Goal: Information Seeking & Learning: Learn about a topic

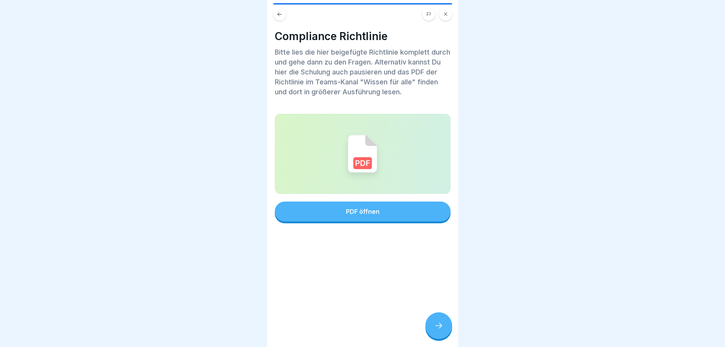
click at [438, 329] on icon at bounding box center [438, 325] width 9 height 9
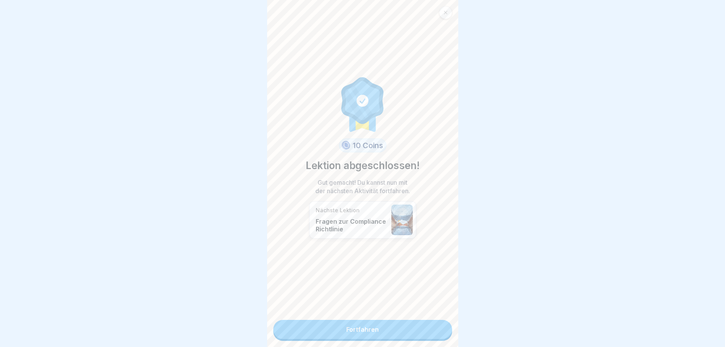
click at [341, 329] on link "Fortfahren" at bounding box center [362, 329] width 179 height 19
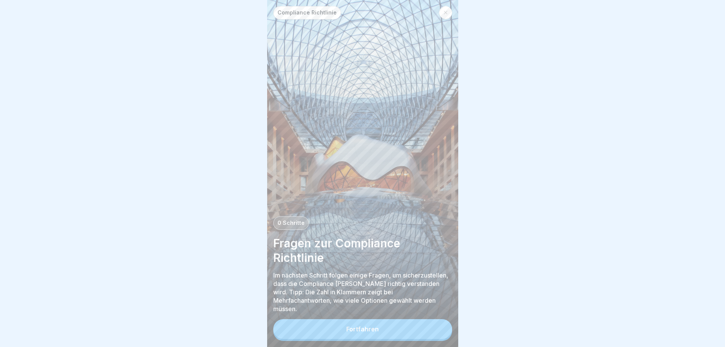
click at [348, 333] on div "Fortfahren" at bounding box center [362, 329] width 32 height 7
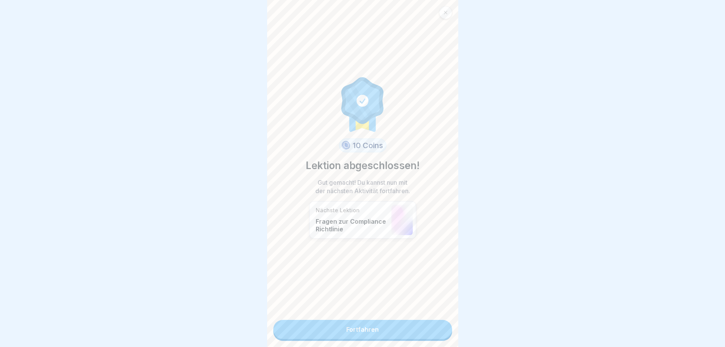
click at [348, 334] on link "Fortfahren" at bounding box center [362, 329] width 179 height 19
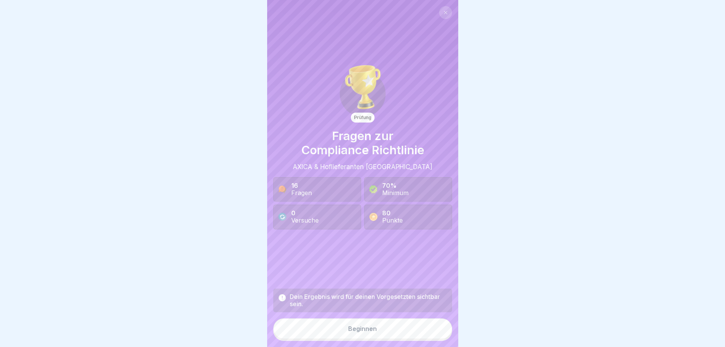
click at [348, 332] on div "Beginnen" at bounding box center [362, 328] width 29 height 7
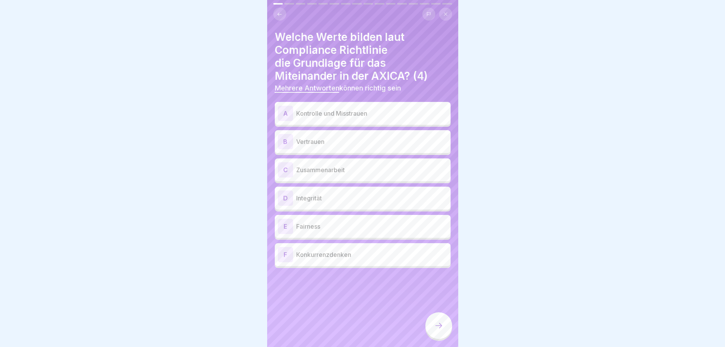
click at [303, 141] on p "Vertrauen" at bounding box center [371, 141] width 151 height 9
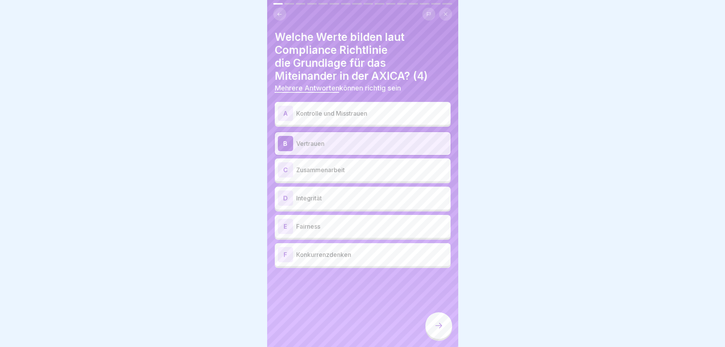
click at [307, 172] on p "Zusammenarbeit" at bounding box center [371, 169] width 151 height 9
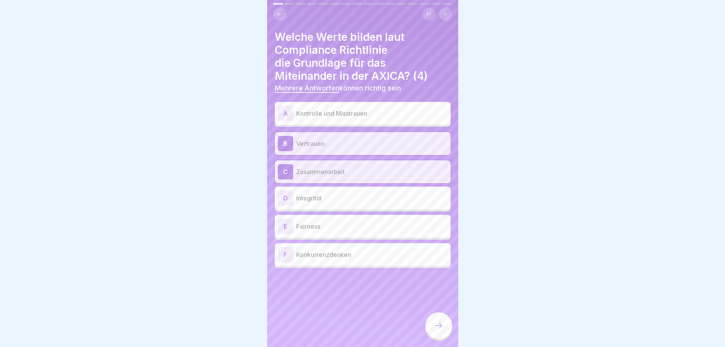
click at [303, 200] on p "Integrität" at bounding box center [371, 198] width 151 height 9
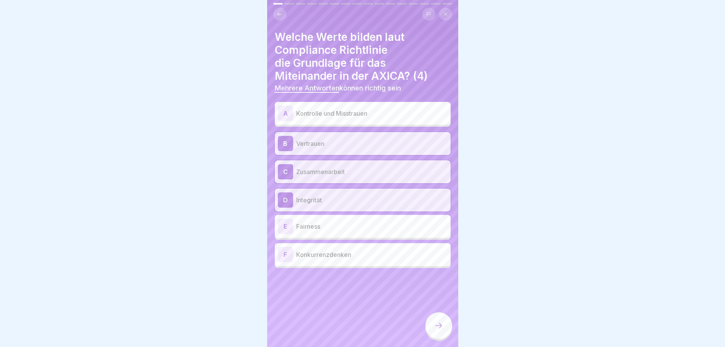
click at [301, 229] on p "Fairness" at bounding box center [371, 226] width 151 height 9
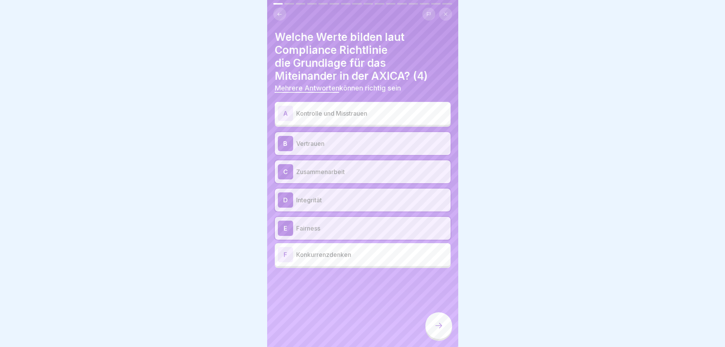
click at [439, 330] on icon at bounding box center [438, 325] width 9 height 9
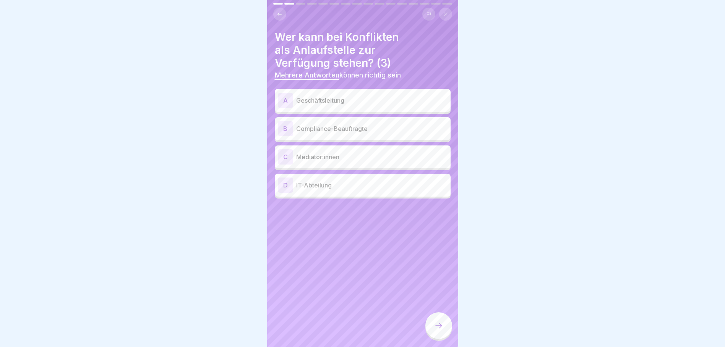
click at [319, 125] on p "Compliance-Beauftragte" at bounding box center [371, 128] width 151 height 9
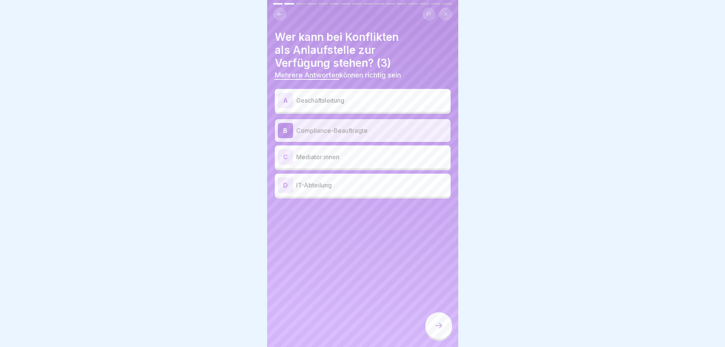
click at [317, 151] on div "C Mediator:innen" at bounding box center [363, 156] width 170 height 15
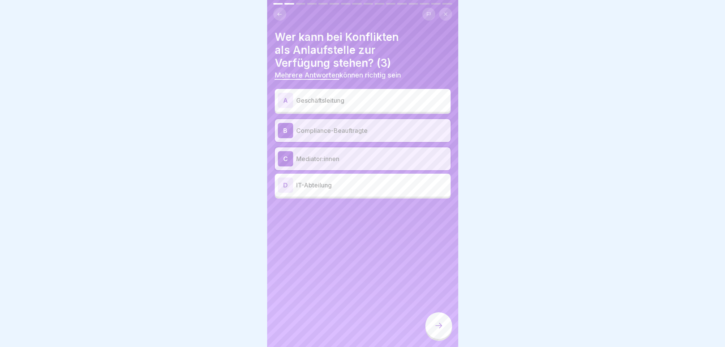
click at [321, 99] on p "Geschäftsleitung" at bounding box center [371, 100] width 151 height 9
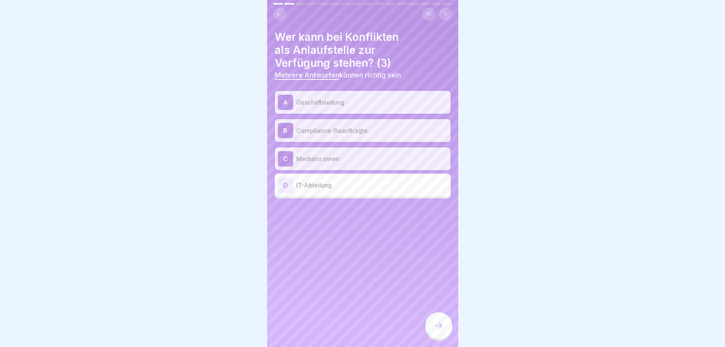
click at [437, 330] on icon at bounding box center [438, 325] width 9 height 9
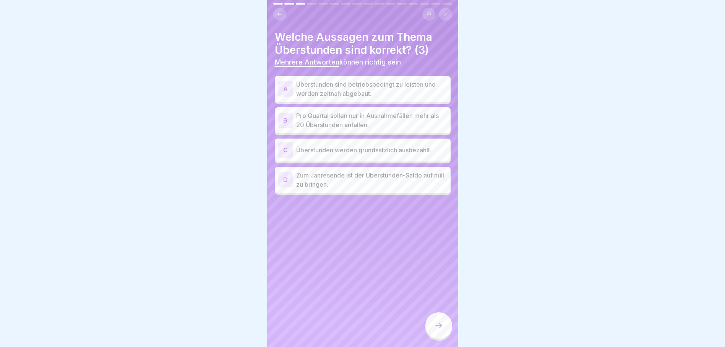
click at [358, 89] on p "Überstunden sind betriebsbedingt zu leisten und werden zeitnah abgebaut." at bounding box center [371, 89] width 151 height 18
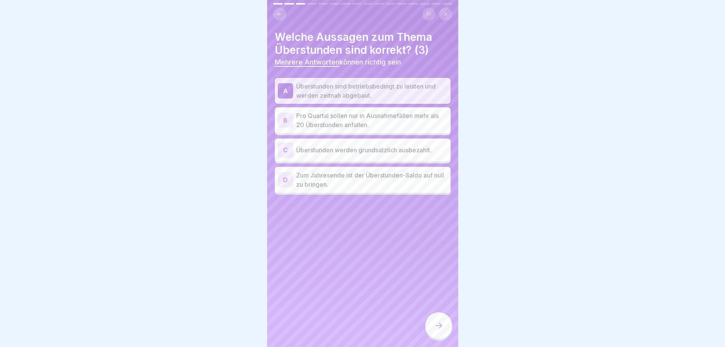
click at [344, 179] on p "Zum Jahresende ist der Überstunden-Saldo auf null zu bringen." at bounding box center [371, 180] width 151 height 18
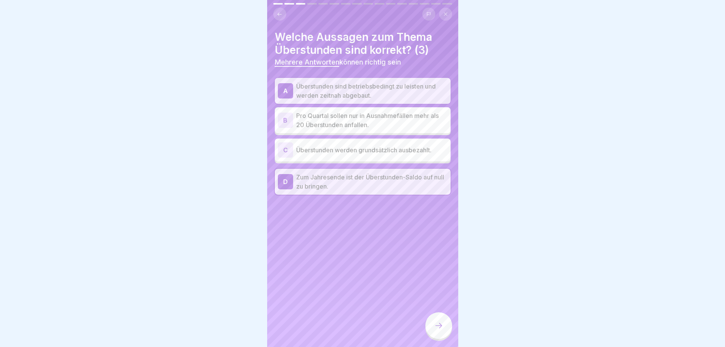
click at [312, 117] on p "Pro Quartal sollen nur in Ausnahmefällen mehr als 20 Überstunden anfallen." at bounding box center [371, 120] width 151 height 18
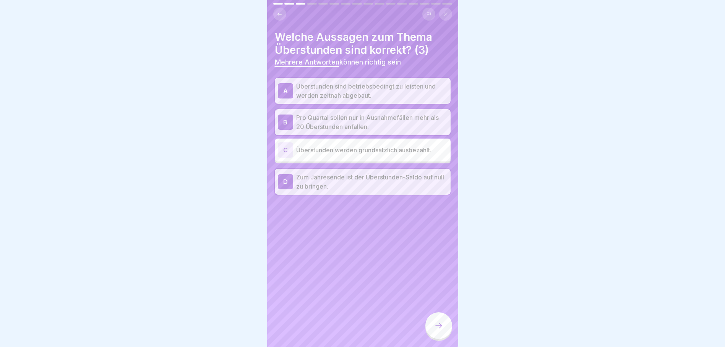
click at [439, 330] on icon at bounding box center [438, 325] width 9 height 9
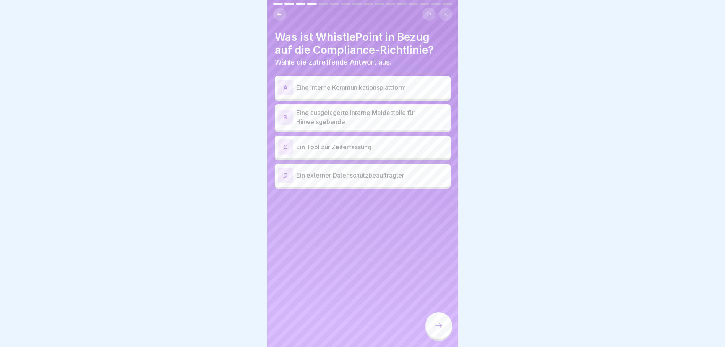
click at [323, 117] on p "Eine ausgelagerte interne Meldestelle für Hinweisgebende" at bounding box center [371, 117] width 151 height 18
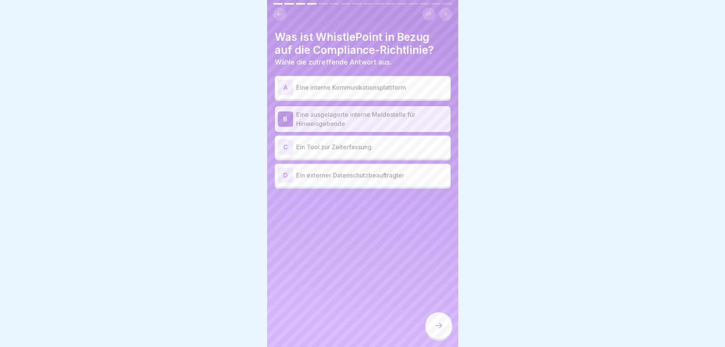
click at [444, 336] on div at bounding box center [438, 325] width 27 height 27
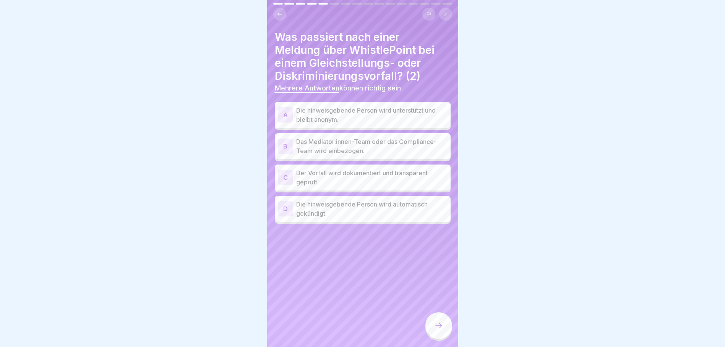
click at [402, 172] on p "Der Vorfall wird dokumentiert und transparent geprüft." at bounding box center [371, 177] width 151 height 18
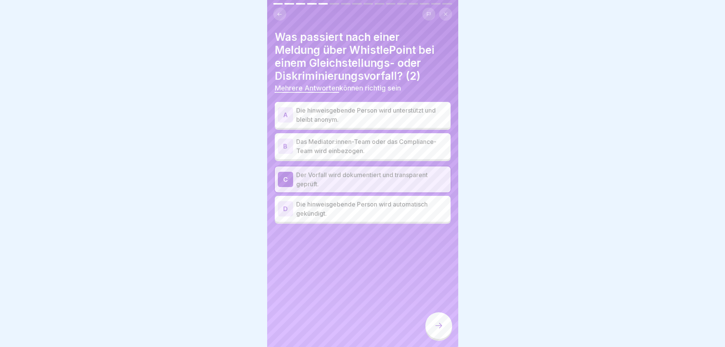
click at [372, 143] on p "Das Mediator:innen-Team oder das Compliance-Team wird einbezogen." at bounding box center [371, 146] width 151 height 18
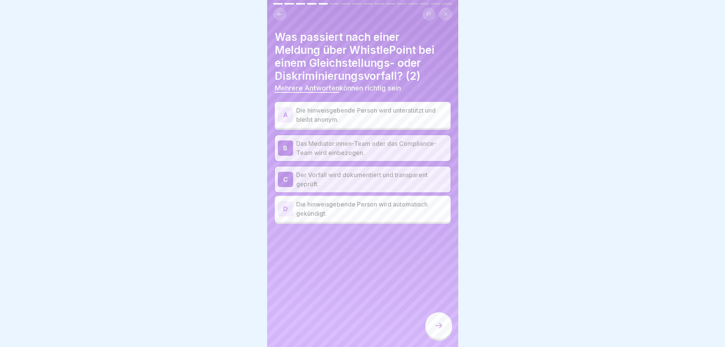
click at [435, 330] on icon at bounding box center [438, 325] width 9 height 9
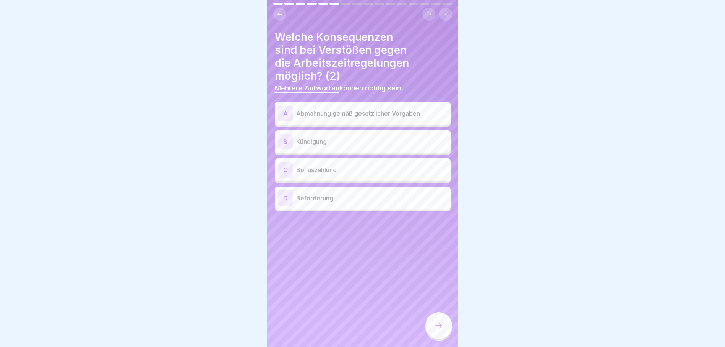
click at [327, 114] on p "Abmahnung gemäß gesetzlicher Vorgaben" at bounding box center [371, 113] width 151 height 9
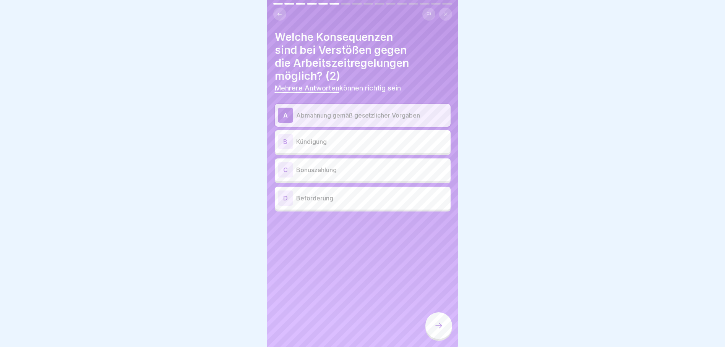
click at [315, 139] on p "Kündigung" at bounding box center [371, 141] width 151 height 9
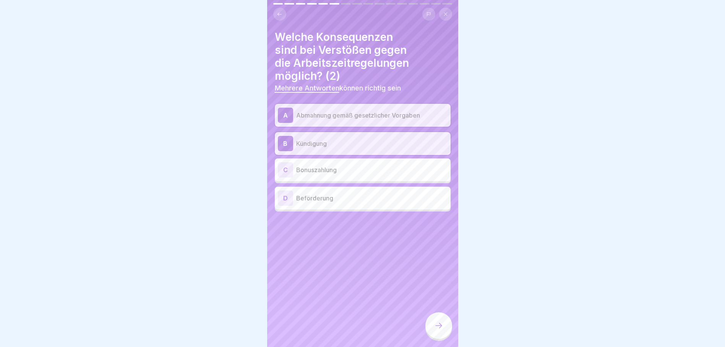
click at [315, 139] on p "Kündigung" at bounding box center [371, 143] width 151 height 9
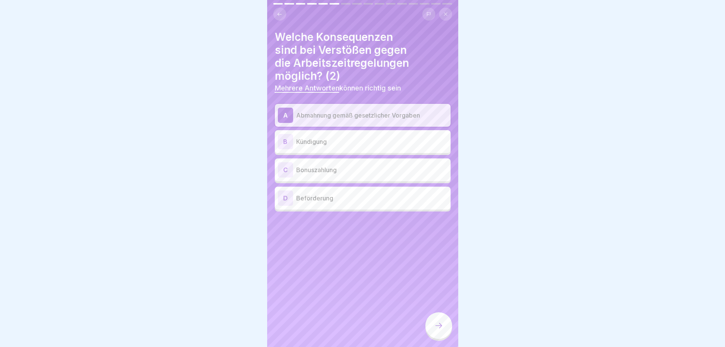
click at [315, 139] on p "Kündigung" at bounding box center [371, 141] width 151 height 9
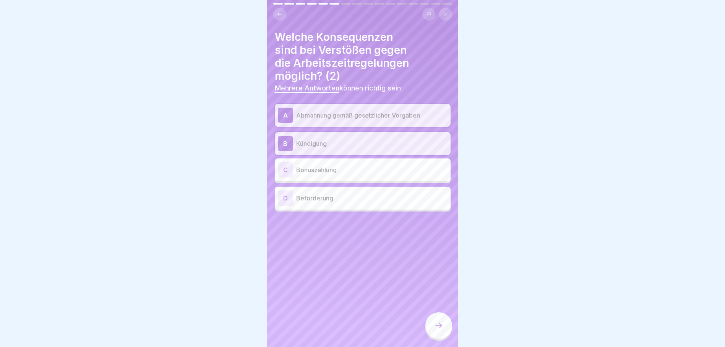
click at [443, 330] on icon at bounding box center [438, 325] width 9 height 9
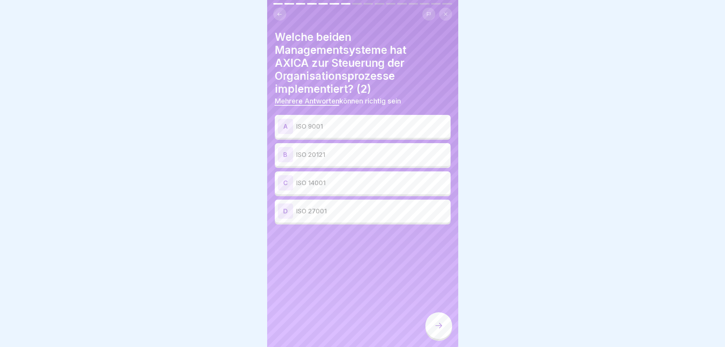
click at [316, 157] on p "ISO 20121" at bounding box center [371, 154] width 151 height 9
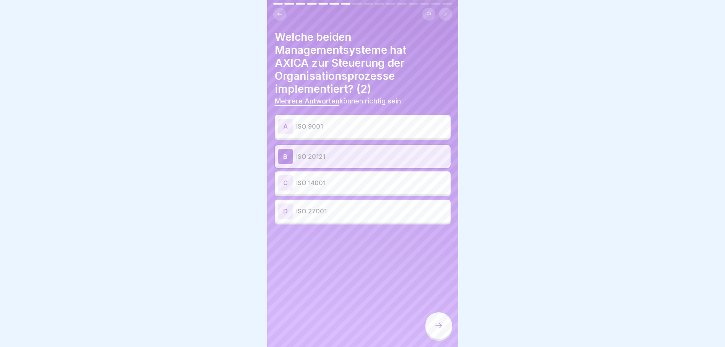
click at [310, 122] on p "ISO 9001" at bounding box center [371, 126] width 151 height 9
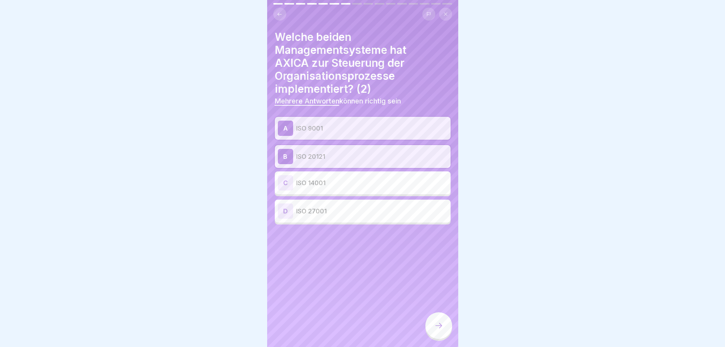
click at [435, 330] on icon at bounding box center [438, 325] width 9 height 9
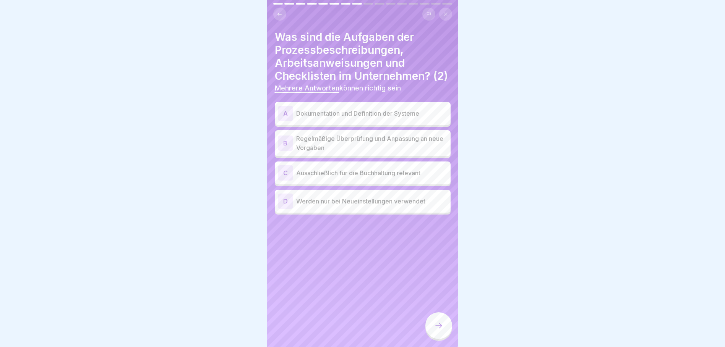
click at [323, 118] on p "Dokumentation und Definition der Systeme" at bounding box center [371, 113] width 151 height 9
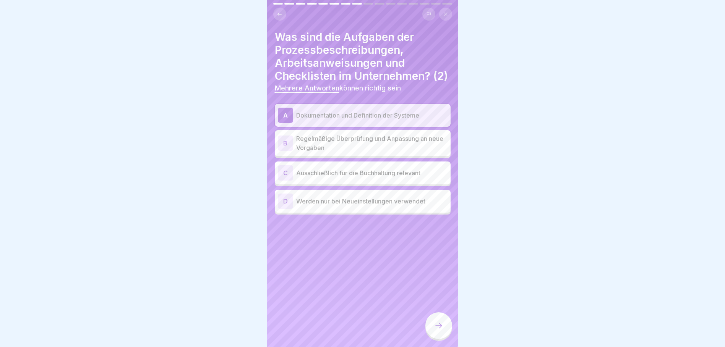
click at [326, 152] on p "Regelmäßige Überprüfung und Anpassung an neue Vorgaben" at bounding box center [371, 143] width 151 height 18
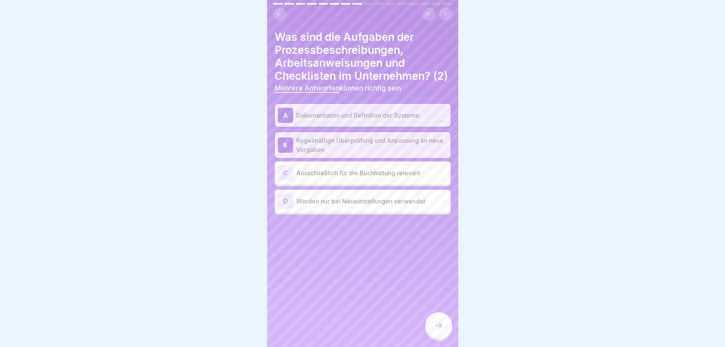
click at [436, 338] on div at bounding box center [438, 325] width 27 height 27
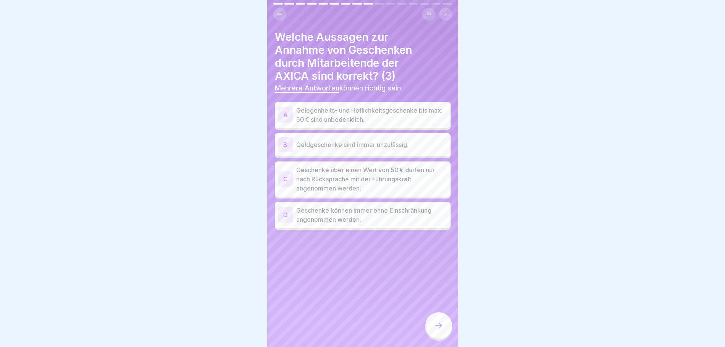
click at [330, 113] on p "Gelegenheits- und Höflichkeitsgeschenke bis max. 50 € sind unbedenklich." at bounding box center [371, 115] width 151 height 18
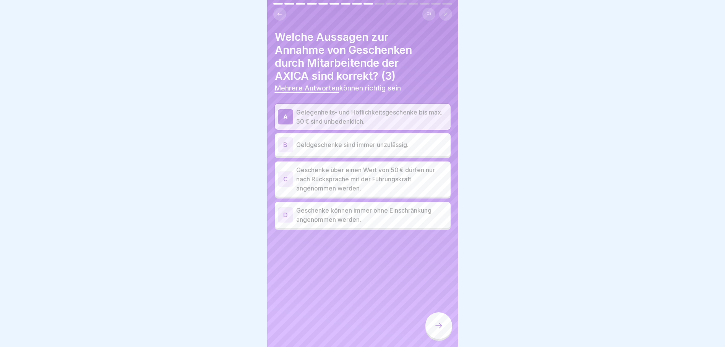
click at [330, 172] on p "Geschenke über einen Wert von 50 € dürfen nur nach Rücksprache mit der Führungs…" at bounding box center [371, 179] width 151 height 28
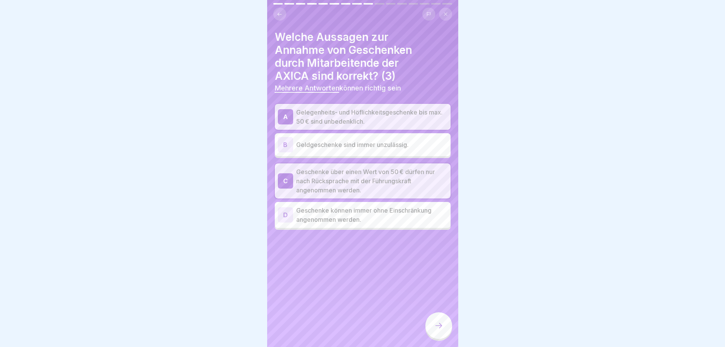
click at [321, 216] on p "Geschenke können immer ohne Einschränkung angenommen werden." at bounding box center [371, 215] width 151 height 18
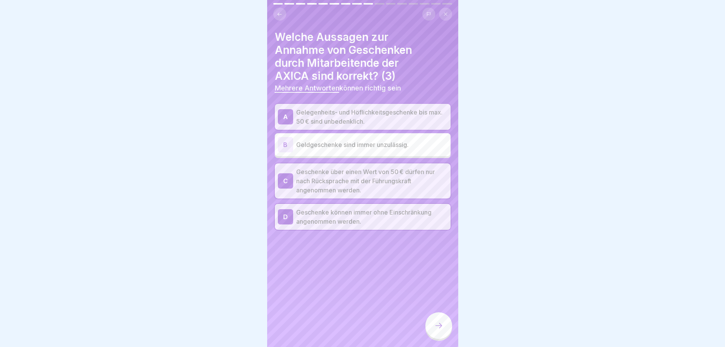
click at [440, 330] on icon at bounding box center [438, 325] width 9 height 9
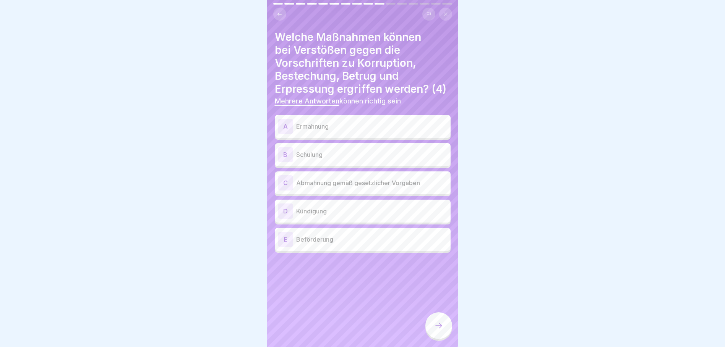
click at [316, 131] on p "Ermahnung" at bounding box center [371, 126] width 151 height 9
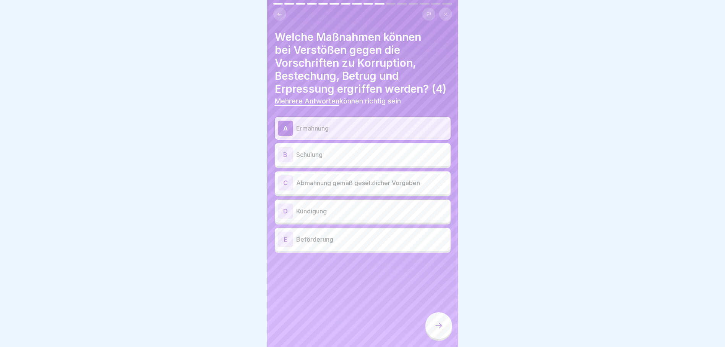
click at [314, 159] on p "Schulung" at bounding box center [371, 154] width 151 height 9
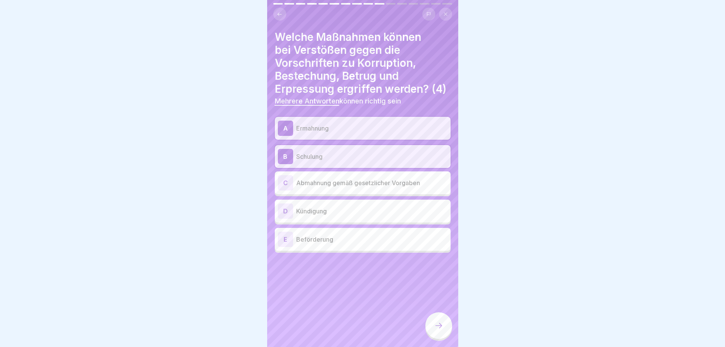
click at [312, 188] on p "Abmahnung gemäß gesetzlicher Vorgaben" at bounding box center [371, 182] width 151 height 9
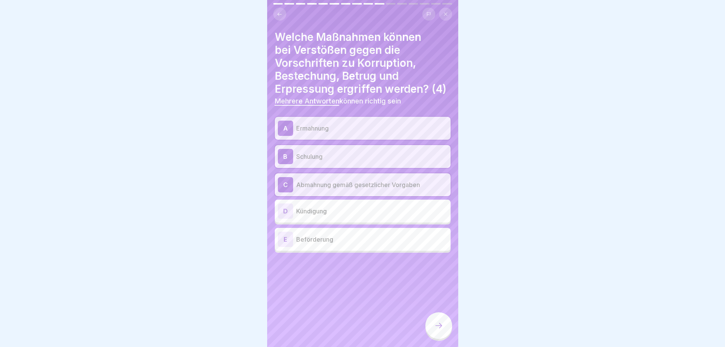
click at [311, 216] on p "Kündigung" at bounding box center [371, 211] width 151 height 9
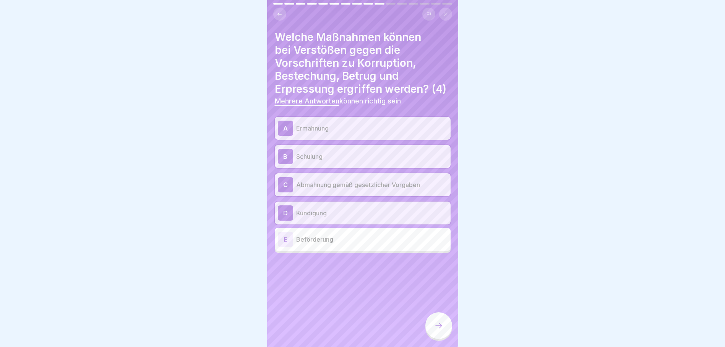
click at [435, 330] on icon at bounding box center [438, 325] width 9 height 9
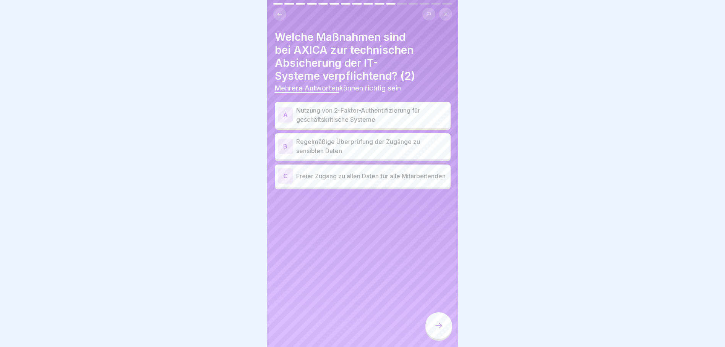
click at [331, 112] on p "Nutzung von 2-Faktor-Authentifizierung für geschäftskritische Systeme" at bounding box center [371, 115] width 151 height 18
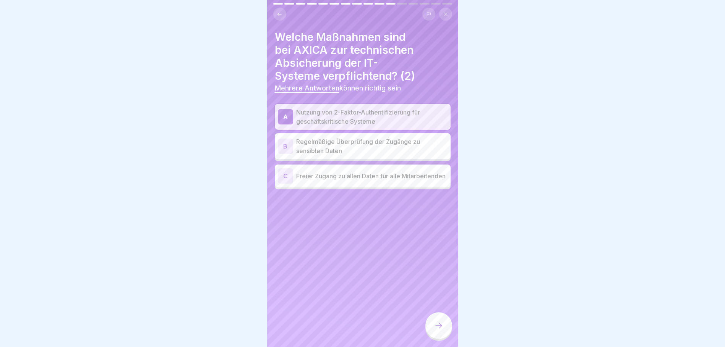
click at [329, 144] on p "Regelmäßige Überprüfung der Zugänge zu sensiblen Daten" at bounding box center [371, 146] width 151 height 18
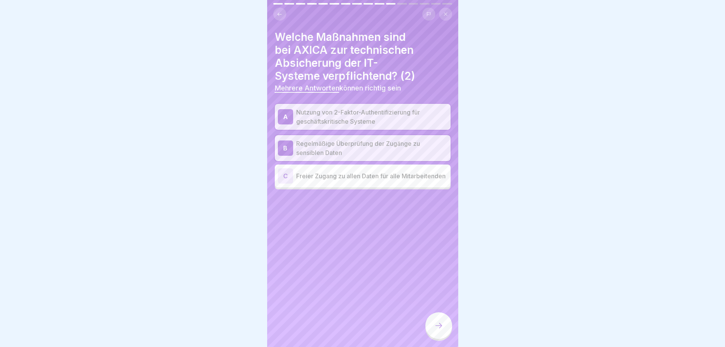
click at [441, 330] on icon at bounding box center [438, 325] width 9 height 9
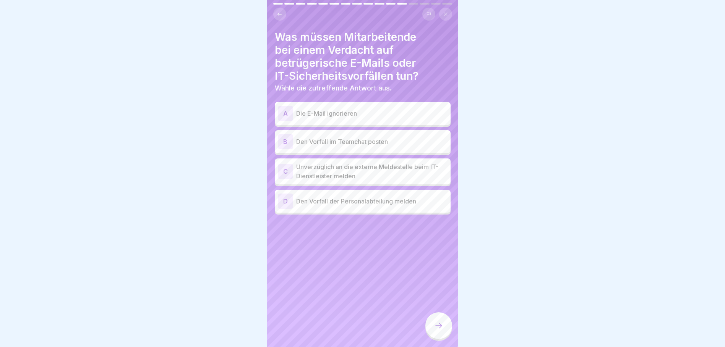
click at [306, 165] on p "Unverzüglich an die externe Meldestelle beim IT-Dienstleister melden" at bounding box center [371, 171] width 151 height 18
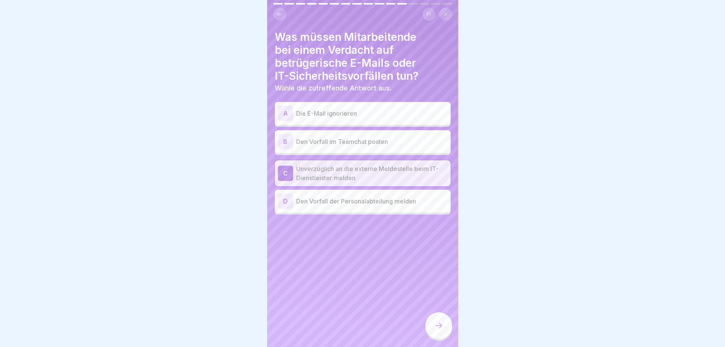
click at [439, 330] on icon at bounding box center [438, 325] width 9 height 9
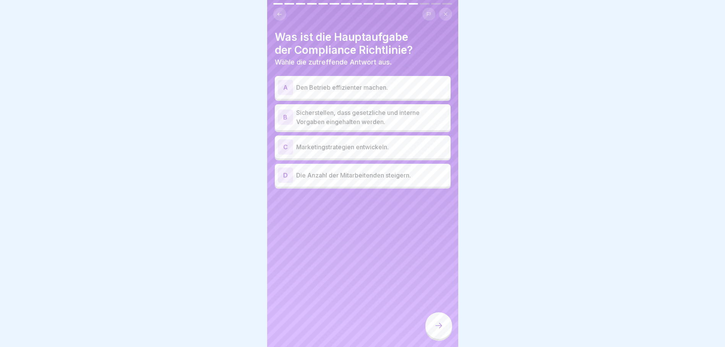
click at [357, 124] on p "Sicherstellen, dass gesetzliche und interne Vorgaben eingehalten werden." at bounding box center [371, 117] width 151 height 18
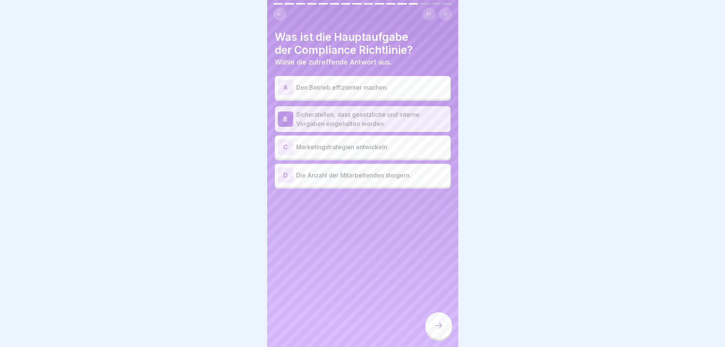
click at [440, 330] on icon at bounding box center [438, 325] width 9 height 9
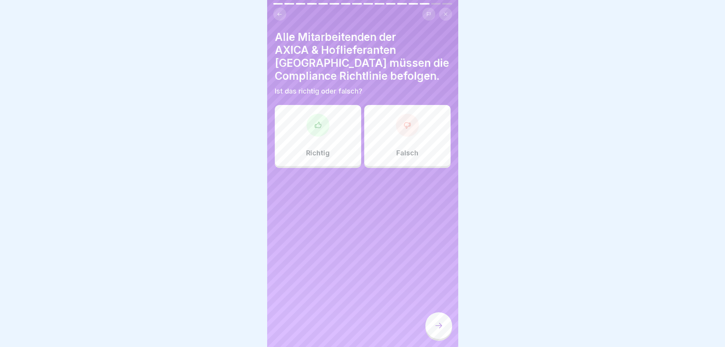
click at [314, 122] on icon at bounding box center [317, 125] width 6 height 6
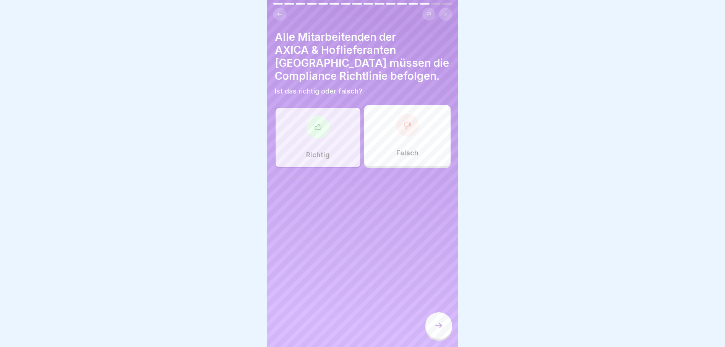
click at [444, 335] on div at bounding box center [438, 325] width 27 height 27
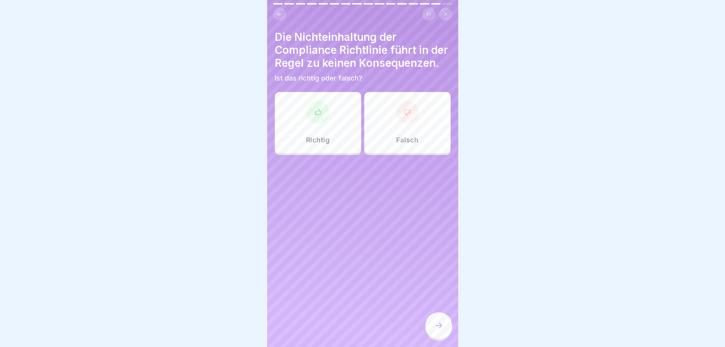
click at [403, 116] on icon at bounding box center [407, 112] width 8 height 8
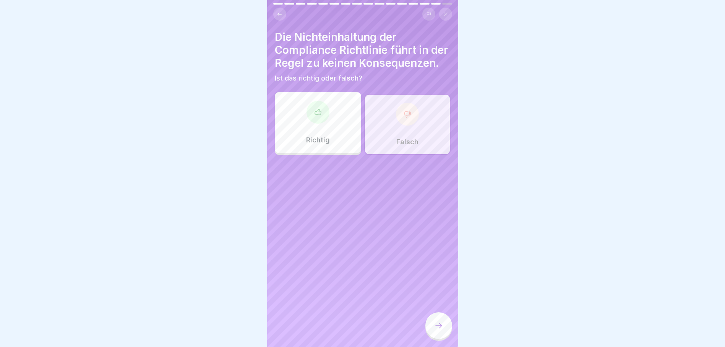
click at [433, 333] on div at bounding box center [438, 325] width 27 height 27
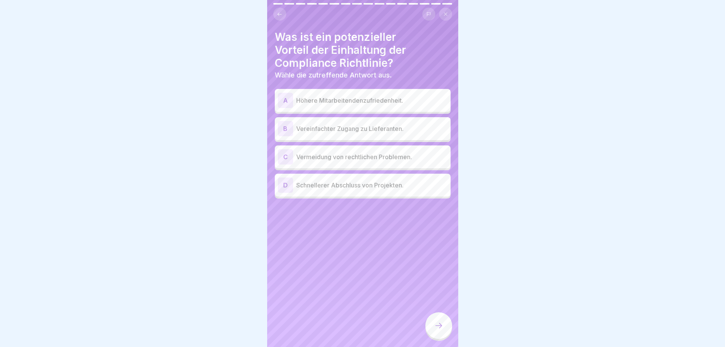
click at [341, 101] on p "Höhere Mitarbeitendenzufriedenheit." at bounding box center [371, 100] width 151 height 9
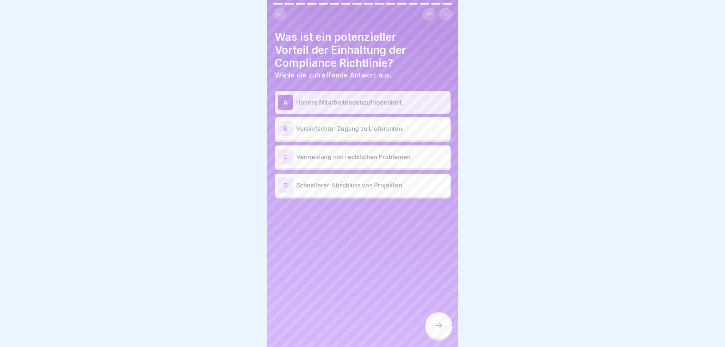
click at [329, 160] on p "Vermeidung von rechtlichen Problemen." at bounding box center [371, 156] width 151 height 9
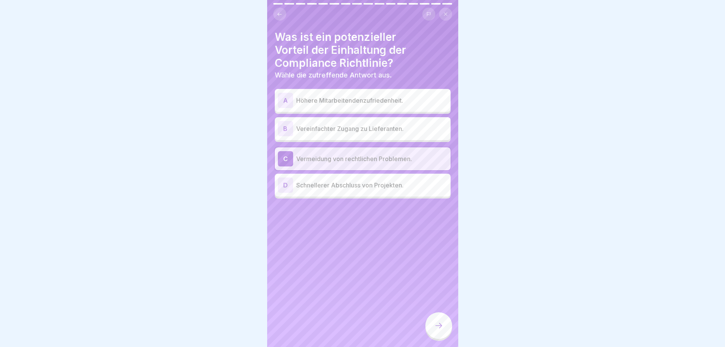
click at [335, 97] on p "Höhere Mitarbeitendenzufriedenheit." at bounding box center [371, 100] width 151 height 9
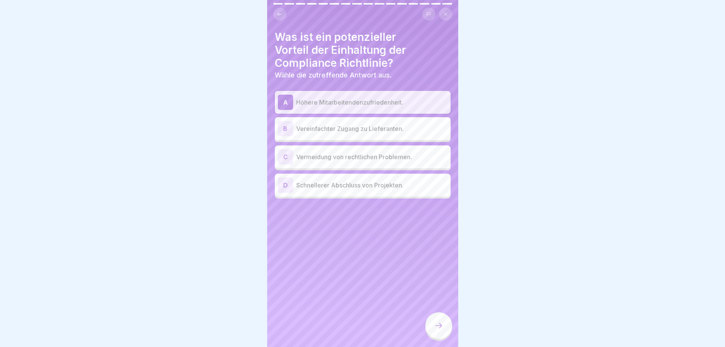
click at [329, 155] on p "Vermeidung von rechtlichen Problemen." at bounding box center [371, 156] width 151 height 9
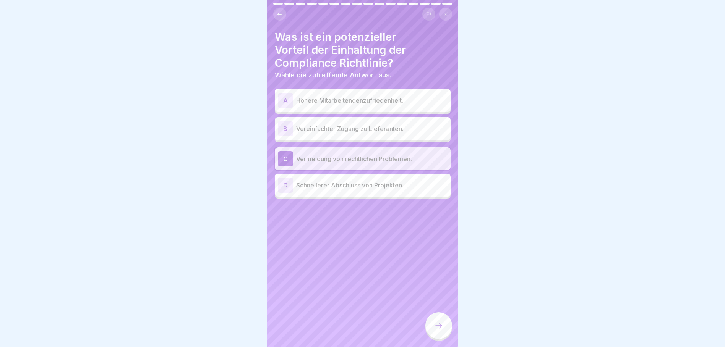
click at [433, 331] on div at bounding box center [438, 325] width 27 height 27
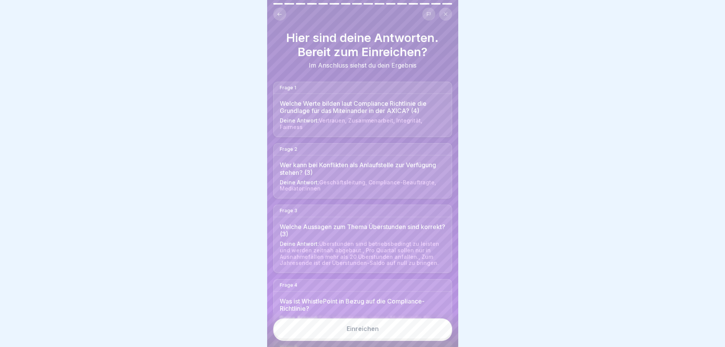
click at [355, 332] on div "Einreichen" at bounding box center [362, 328] width 32 height 7
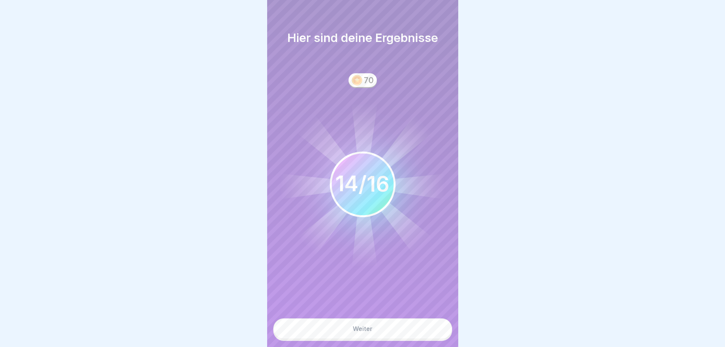
click at [355, 332] on div "Weiter" at bounding box center [363, 328] width 20 height 7
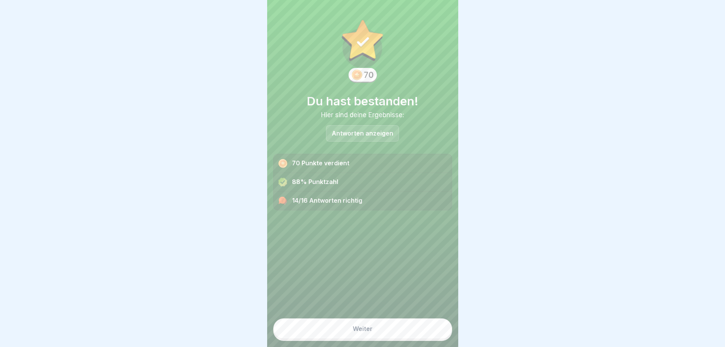
click at [355, 332] on div "Weiter" at bounding box center [363, 328] width 20 height 7
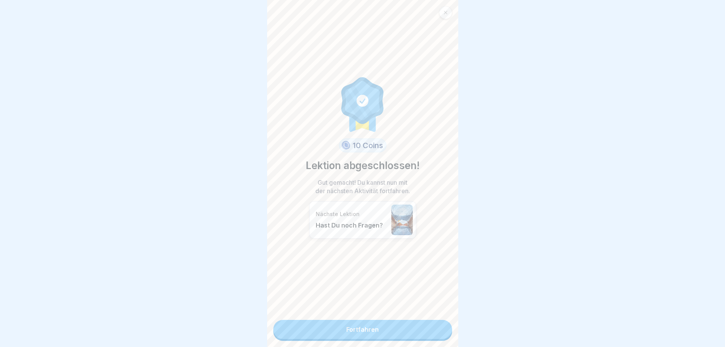
click at [355, 334] on link "Fortfahren" at bounding box center [362, 329] width 179 height 19
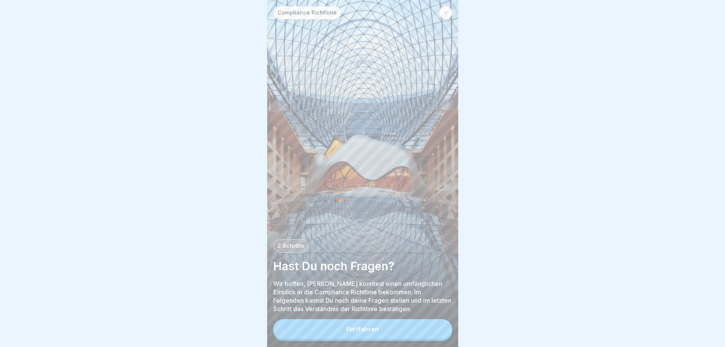
scroll to position [6, 0]
click at [336, 331] on button "Fortfahren" at bounding box center [362, 329] width 179 height 20
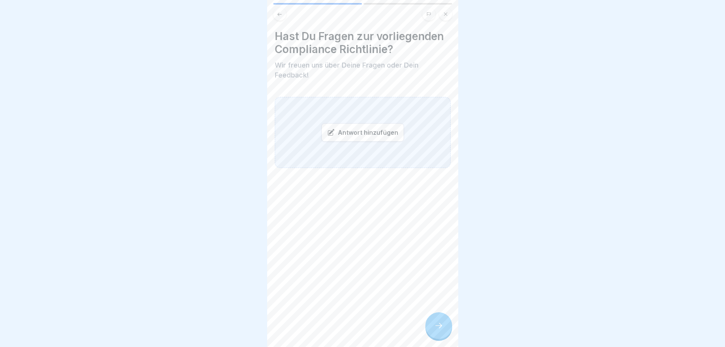
click at [443, 12] on icon at bounding box center [445, 14] width 5 height 5
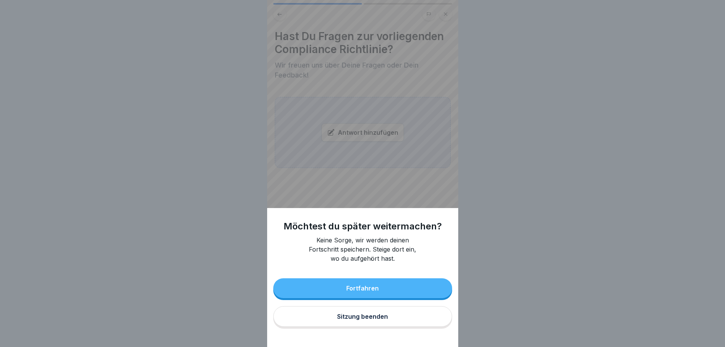
click at [353, 320] on div "Sitzung beenden" at bounding box center [362, 316] width 51 height 7
